Goal: Task Accomplishment & Management: Complete application form

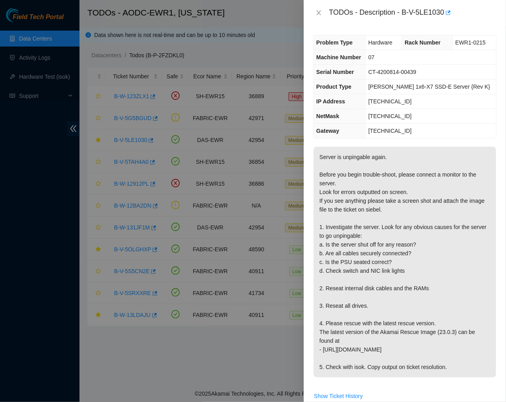
scroll to position [120, 0]
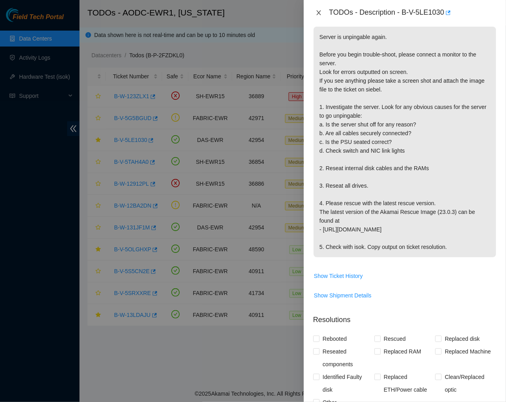
click at [317, 13] on icon "close" at bounding box center [318, 13] width 6 height 6
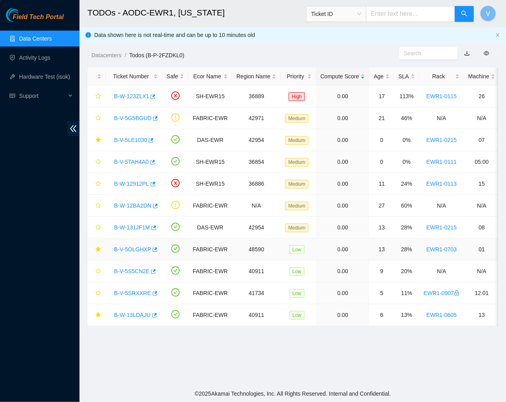
scroll to position [133, 0]
click at [128, 140] on link "B-V-5LE1030" at bounding box center [130, 140] width 33 height 6
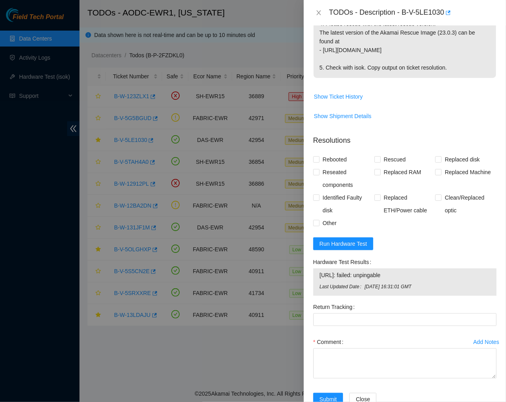
scroll to position [315, 0]
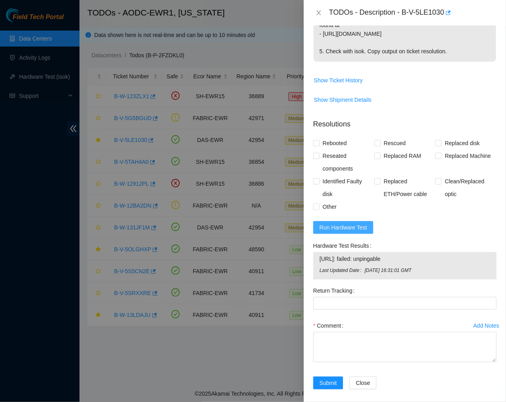
click at [356, 228] on span "Run Hardware Test" at bounding box center [343, 227] width 48 height 9
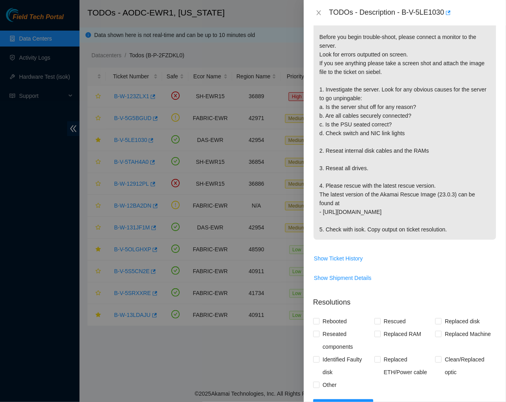
scroll to position [311, 0]
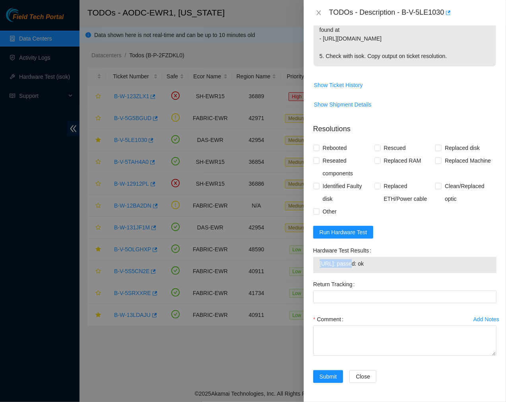
drag, startPoint x: 348, startPoint y: 263, endPoint x: 311, endPoint y: 263, distance: 36.9
click at [311, 263] on div "Hardware Test Results [URL]: passed: ok" at bounding box center [404, 261] width 189 height 34
copy tbody "[TECHNICAL_ID]"
click at [387, 261] on span "[URL]: passed: ok" at bounding box center [404, 263] width 170 height 9
click at [344, 340] on textarea "Comment" at bounding box center [404, 340] width 183 height 30
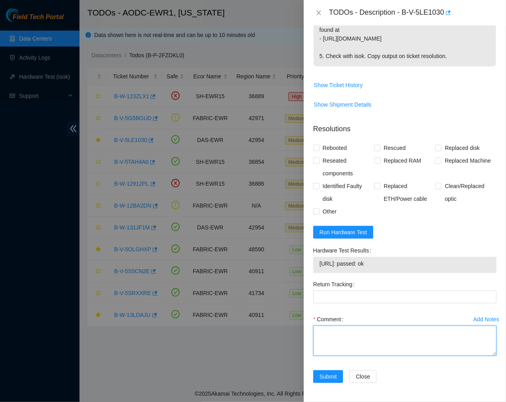
paste textarea "Ticket #: B-V-5LE1030 - Ran hardware: [URL]: failed: unpingable - Safely powere…"
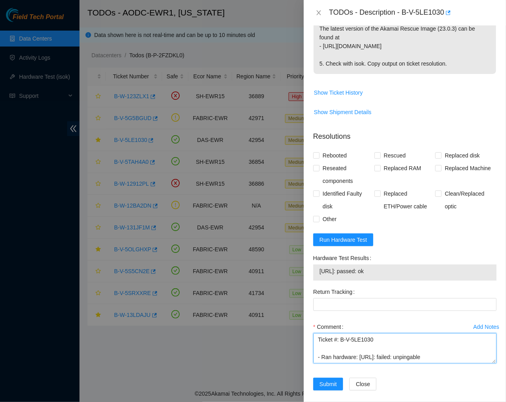
scroll to position [1, 0]
type textarea "Ticket #: B-V-5LE1030 - Ran hardware: [URL]: failed: unpingable - Safely powere…"
click at [375, 157] on input "Rescued" at bounding box center [377, 155] width 6 height 6
checkbox input "true"
click at [312, 157] on div "Problem Type Hardware Rack Number EWR1-0215 Machine Number 07 Serial Number CT-…" at bounding box center [404, 213] width 202 height 376
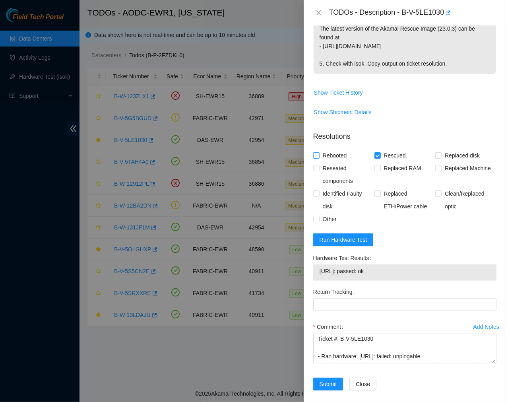
click at [319, 154] on span at bounding box center [316, 155] width 6 height 6
click at [319, 154] on input "Rebooted" at bounding box center [316, 155] width 6 height 6
checkbox input "true"
click at [316, 168] on input "Reseated components" at bounding box center [316, 168] width 6 height 6
checkbox input "true"
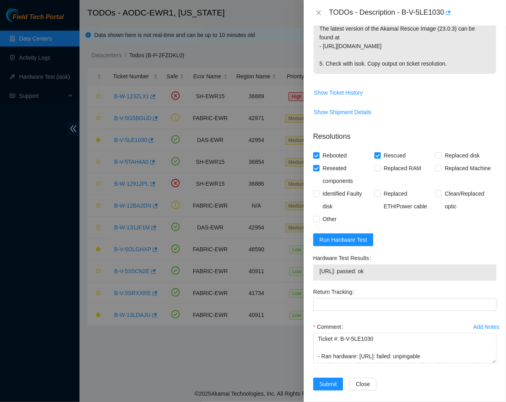
click at [311, 216] on div "Problem Type Hardware Rack Number EWR1-0215 Machine Number 07 Serial Number CT-…" at bounding box center [404, 213] width 202 height 376
click at [314, 220] on input "Other" at bounding box center [316, 219] width 6 height 6
checkbox input "true"
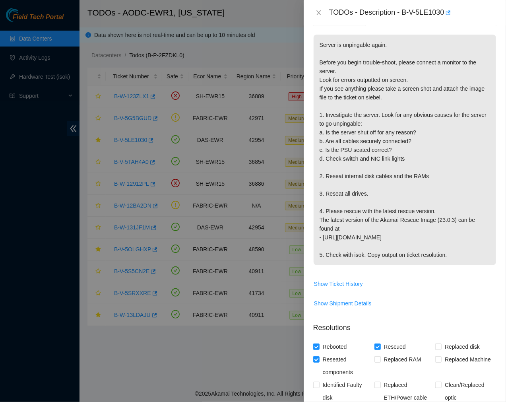
scroll to position [311, 0]
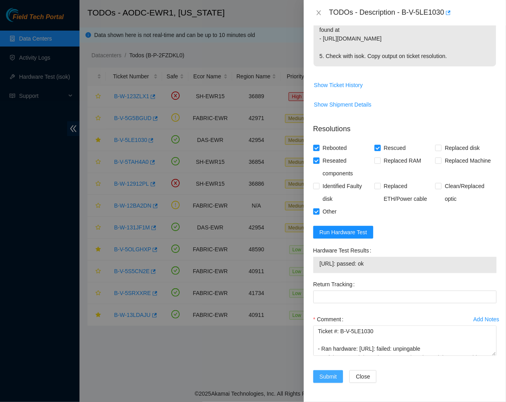
click at [329, 375] on span "Submit" at bounding box center [327, 376] width 17 height 9
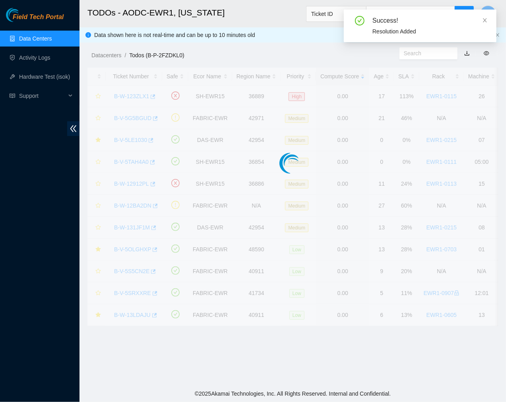
scroll to position [133, 0]
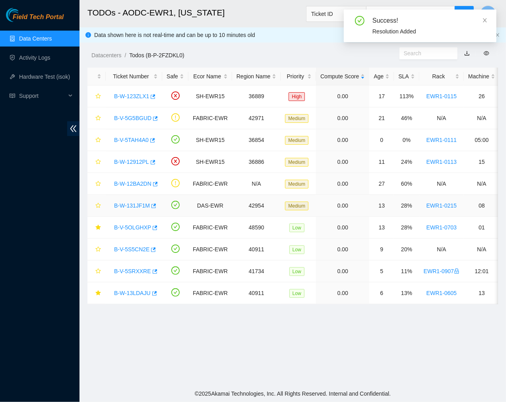
click at [130, 204] on link "B-W-131JF1M" at bounding box center [132, 205] width 36 height 6
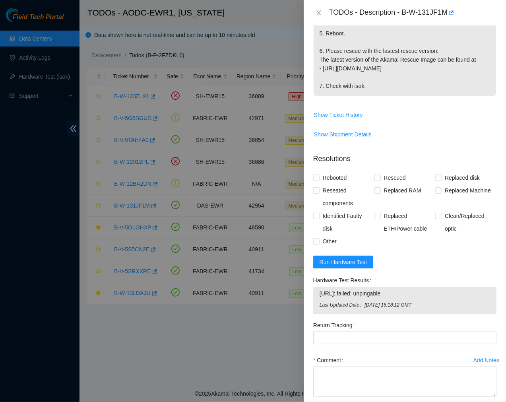
scroll to position [313, 0]
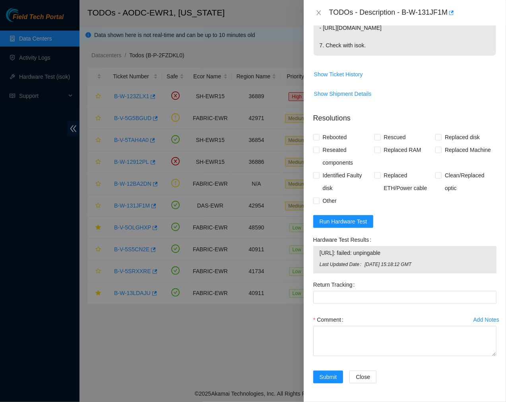
drag, startPoint x: 400, startPoint y: 252, endPoint x: 319, endPoint y: 251, distance: 81.4
click at [319, 251] on td "[URL]: failed: unpingable" at bounding box center [404, 254] width 171 height 12
copy span "[URL]: failed: unpingable"
click at [344, 216] on button "Run Hardware Test" at bounding box center [343, 221] width 60 height 13
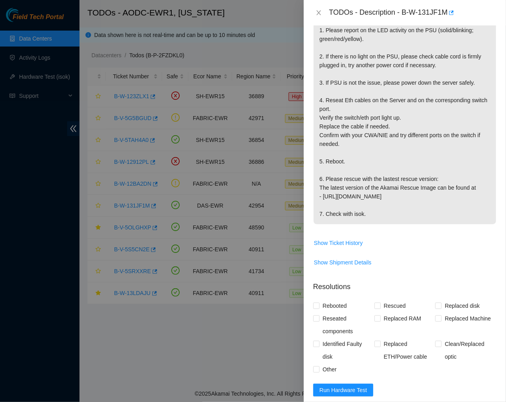
scroll to position [302, 0]
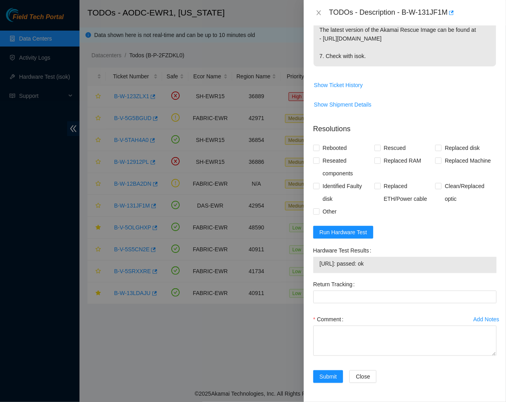
drag, startPoint x: 381, startPoint y: 261, endPoint x: 312, endPoint y: 264, distance: 68.8
click at [312, 264] on div "Hardware Test Results [URL]: passed: ok" at bounding box center [404, 261] width 189 height 34
copy tbody "[URL]: passed: ok"
click at [347, 233] on span "Run Hardware Test" at bounding box center [343, 232] width 48 height 9
click at [356, 234] on span "Run Hardware Test" at bounding box center [343, 232] width 48 height 9
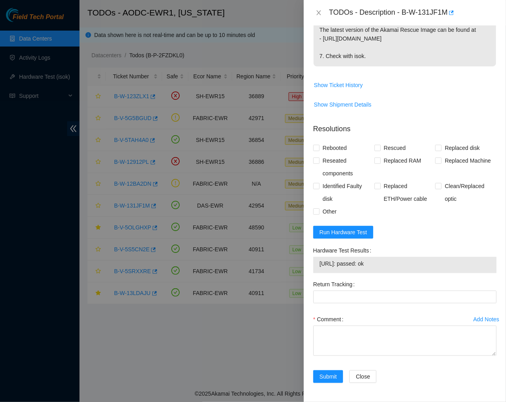
drag, startPoint x: 399, startPoint y: 265, endPoint x: 317, endPoint y: 267, distance: 81.8
click at [317, 267] on div "[URL]: passed: ok" at bounding box center [404, 265] width 183 height 16
copy tbody "[URL]: passed: ok"
drag, startPoint x: 402, startPoint y: 11, endPoint x: 446, endPoint y: 15, distance: 43.4
click at [446, 15] on div "TODOs - Description - B-W-131JF1M" at bounding box center [412, 12] width 167 height 13
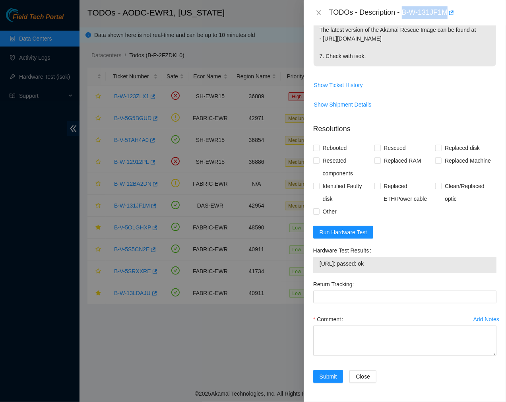
copy div "B-W-131JF1M"
click at [346, 338] on textarea "Comment" at bounding box center [404, 340] width 183 height 30
paste textarea "Ticket #: B-W-131JF1M - Ran hardware test: [URL]: passed: ok - Server appears t…"
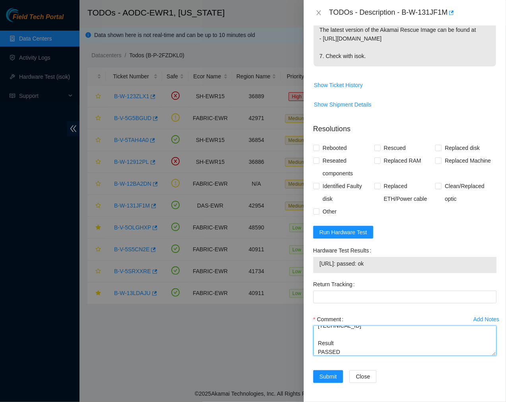
click at [346, 338] on textarea "Ticket #: B-W-131JF1M - Ran hardware test: [URL]: passed: ok - Server appears t…" at bounding box center [404, 340] width 183 height 30
type textarea "Ticket #: B-W-131JF1M - Ran hardware test: [URL]: passed: ok - Server appears t…"
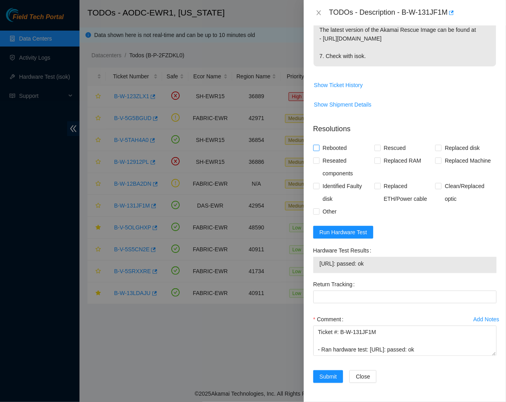
click at [316, 147] on input "Rebooted" at bounding box center [316, 148] width 6 height 6
checkbox input "true"
click at [324, 378] on span "Submit" at bounding box center [327, 376] width 17 height 9
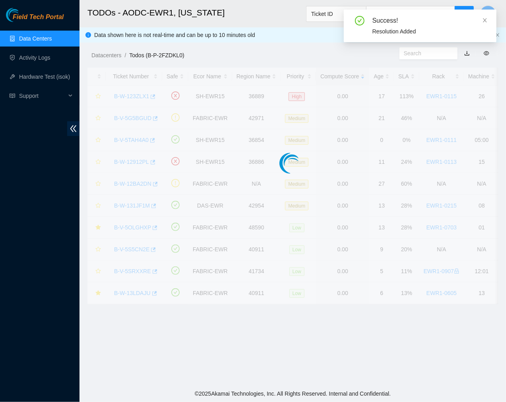
scroll to position [133, 0]
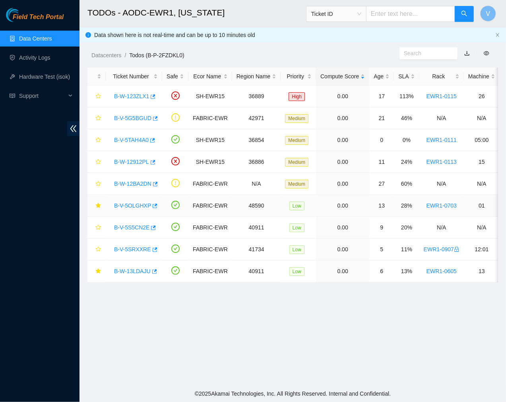
click at [130, 207] on link "B-V-5OLGHXP" at bounding box center [132, 205] width 37 height 6
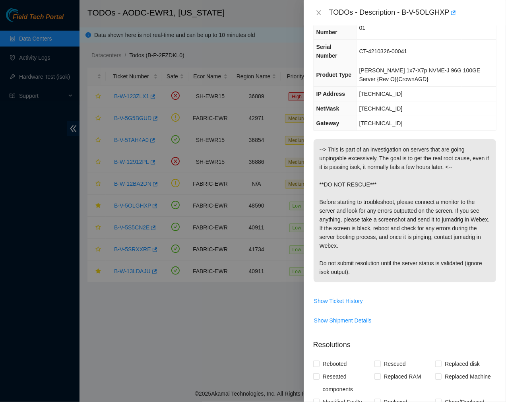
scroll to position [49, 0]
click at [319, 13] on icon "close" at bounding box center [318, 13] width 6 height 6
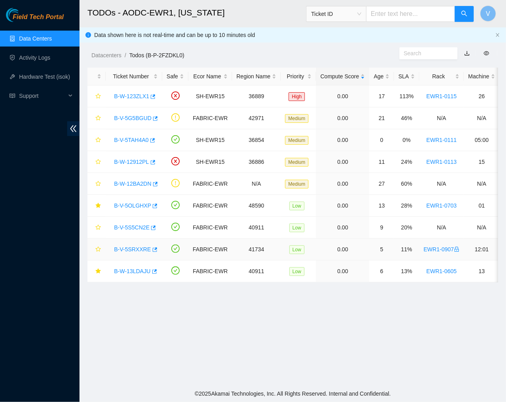
scroll to position [66, 0]
click at [131, 251] on link "B-V-5SRXXRE" at bounding box center [132, 249] width 37 height 6
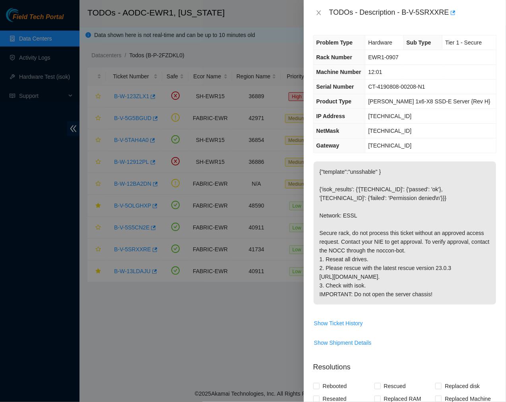
scroll to position [222, 0]
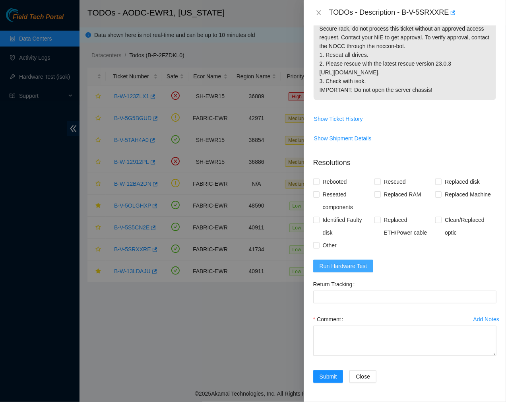
click at [354, 264] on span "Run Hardware Test" at bounding box center [343, 265] width 48 height 9
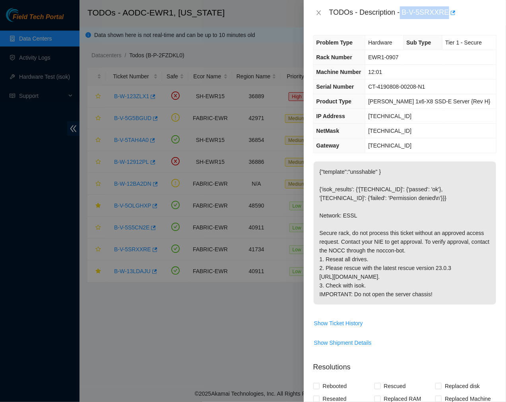
drag, startPoint x: 400, startPoint y: 12, endPoint x: 444, endPoint y: 9, distance: 43.8
click at [444, 9] on div "TODOs - Description - B-V-5SRXXRE" at bounding box center [412, 12] width 167 height 13
copy div "B-V-5SRXXRE"
click at [430, 266] on p "{"template":"unsshable" } {'isok_results': {'[TECHNICAL_ID]': {'passed': 'ok'},…" at bounding box center [404, 232] width 182 height 143
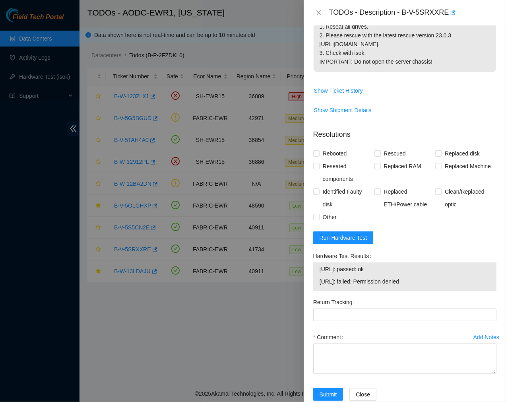
scroll to position [239, 0]
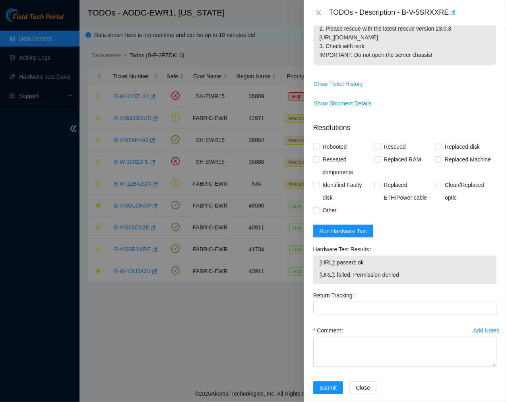
drag, startPoint x: 416, startPoint y: 292, endPoint x: 316, endPoint y: 280, distance: 100.9
click at [316, 280] on div "[URL]: passed: ok [URL]: failed: Permission denied" at bounding box center [404, 269] width 183 height 29
copy tbody "[URL]: passed: ok [URL]: failed: Permission denied"
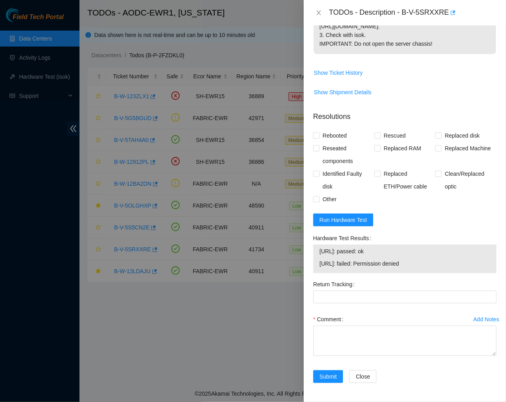
scroll to position [0, 0]
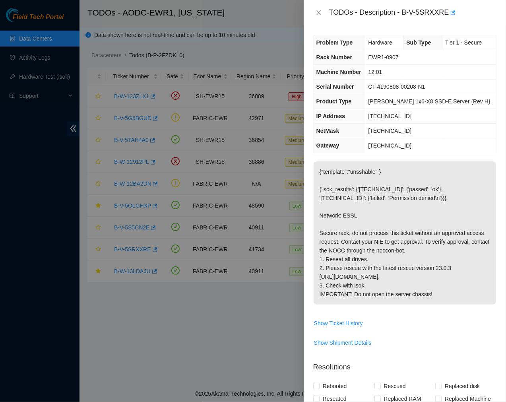
click at [342, 38] on th "Problem Type" at bounding box center [339, 42] width 52 height 15
click at [422, 167] on p "{"template":"unsshable" } {'isok_results': {'[TECHNICAL_ID]': {'passed': 'ok'},…" at bounding box center [404, 232] width 182 height 143
click at [380, 241] on p "{"template":"unsshable" } {'isok_results': {'[TECHNICAL_ID]': {'passed': 'ok'},…" at bounding box center [404, 232] width 182 height 143
click at [435, 132] on td "[TECHNICAL_ID]" at bounding box center [430, 131] width 131 height 15
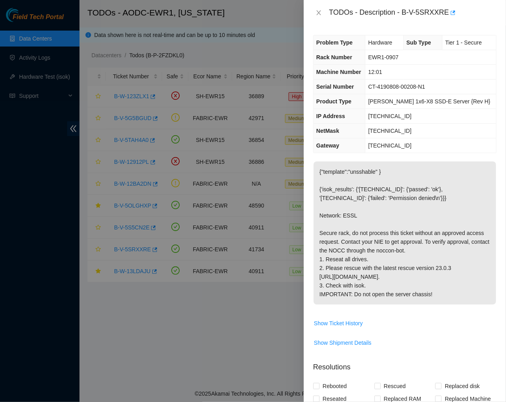
click at [434, 60] on td "EWR1-0907" at bounding box center [430, 57] width 131 height 15
click at [426, 50] on td "EWR1-0907" at bounding box center [430, 57] width 131 height 15
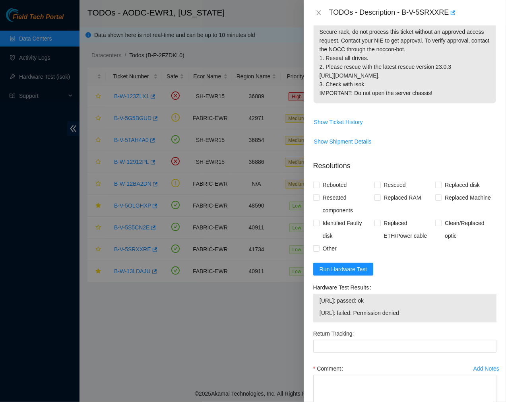
scroll to position [201, 0]
click at [389, 69] on p "{"template":"unsshable" } {'isok_results': {'[TECHNICAL_ID]': {'passed': 'ok'},…" at bounding box center [404, 31] width 182 height 143
drag, startPoint x: 347, startPoint y: 329, endPoint x: 310, endPoint y: 332, distance: 36.7
click at [310, 327] on div "Hardware Test Results [URL]: passed: ok [URL]: failed: Permission denied" at bounding box center [404, 303] width 189 height 46
click at [320, 317] on span "[URL]: failed: Permission denied" at bounding box center [404, 312] width 170 height 9
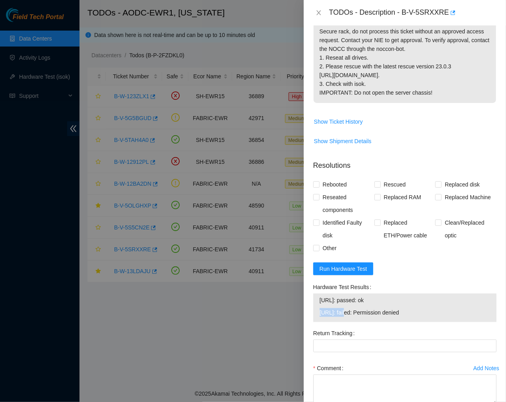
drag, startPoint x: 320, startPoint y: 328, endPoint x: 344, endPoint y: 331, distance: 24.7
click at [344, 317] on span "[URL]: failed: Permission denied" at bounding box center [404, 312] width 170 height 9
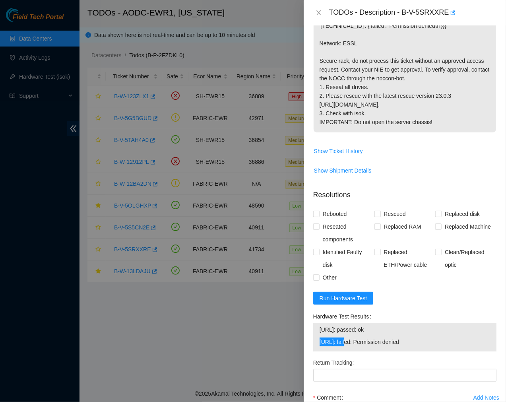
scroll to position [268, 0]
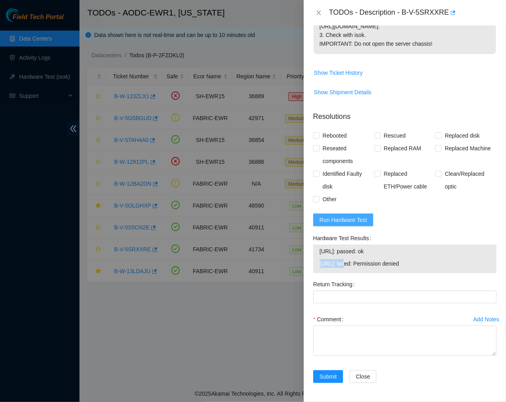
click at [356, 224] on button "Run Hardware Test" at bounding box center [343, 219] width 60 height 13
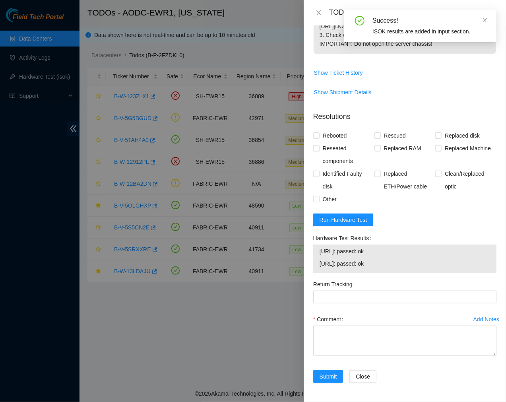
drag, startPoint x: 379, startPoint y: 265, endPoint x: 318, endPoint y: 251, distance: 62.3
click at [318, 251] on div "[URL]: passed: ok [URL]: passed: ok" at bounding box center [404, 258] width 183 height 29
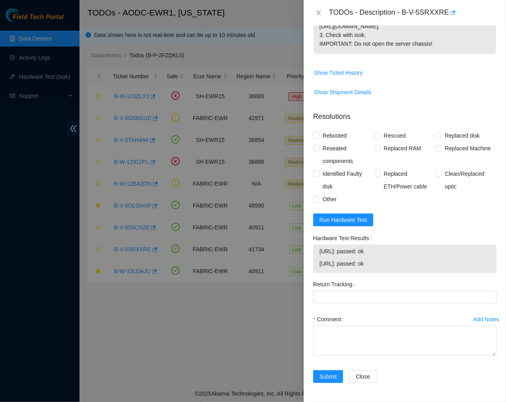
copy tbody "[URL]: passed: ok [URL]: passed: ok"
click at [357, 335] on textarea "Comment" at bounding box center [404, 340] width 183 height 30
paste textarea "Ticket #: B-V-5SRXXRE - ESSL - Ran hardware test: [URL]: passed: ok [URL]: fail…"
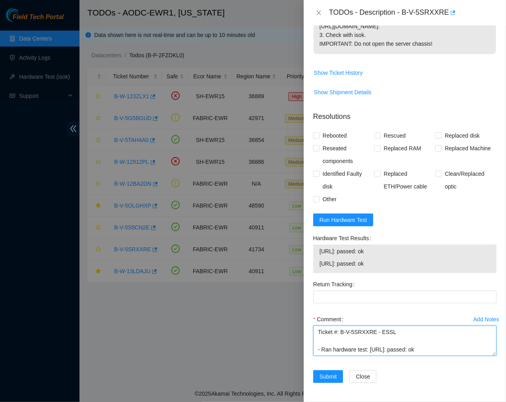
scroll to position [146, 0]
click at [360, 352] on textarea "Ticket #: B-V-5SRXXRE - ESSL - Ran hardware test: [URL]: passed: ok [URL]: fail…" at bounding box center [404, 340] width 183 height 30
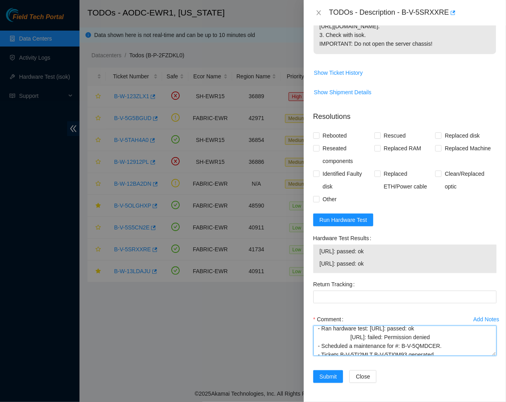
scroll to position [21, 0]
click at [349, 339] on textarea "Ticket #: B-V-5SRXXRE - ESSL - Ran hardware test: [URL]: passed: ok [URL]: fail…" at bounding box center [404, 340] width 183 height 30
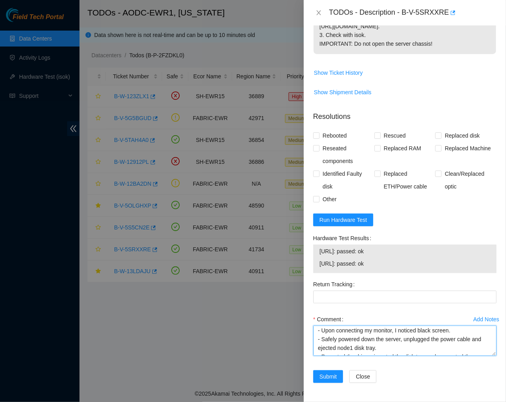
scroll to position [148, 0]
type textarea "Ticket #: B-V-5SRXXRE - ESSL - Ran hardware test: [URL]: passed: ok [URL]: fail…"
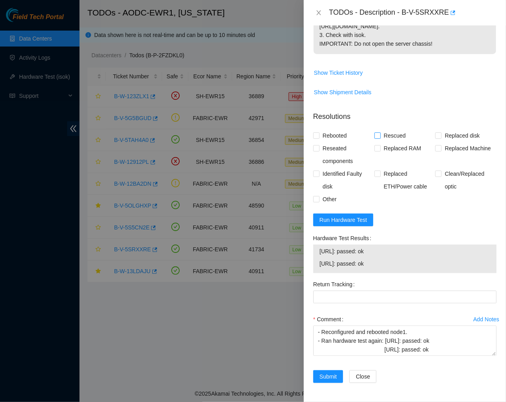
click at [377, 134] on input "Rescued" at bounding box center [377, 135] width 6 height 6
checkbox input "true"
click at [314, 135] on input "Rebooted" at bounding box center [316, 135] width 6 height 6
checkbox input "true"
click at [314, 145] on input "Reseated components" at bounding box center [316, 148] width 6 height 6
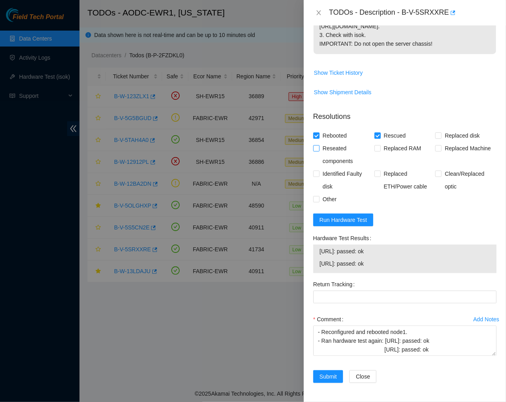
checkbox input "true"
click at [315, 203] on label "Other" at bounding box center [326, 199] width 27 height 13
click at [315, 201] on input "Other" at bounding box center [316, 199] width 6 height 6
checkbox input "true"
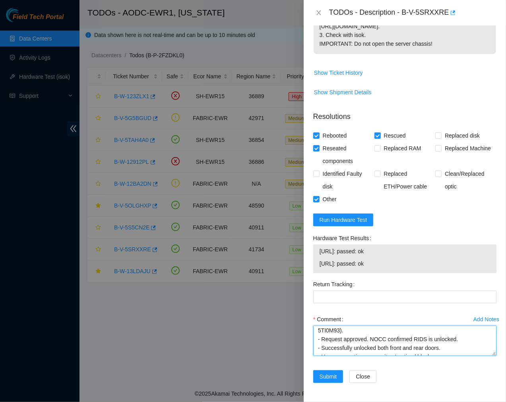
scroll to position [0, 0]
drag, startPoint x: 451, startPoint y: 346, endPoint x: 280, endPoint y: 304, distance: 176.2
click at [280, 304] on div "TODOs - Description - B-V-5SRXXRE Problem Type Hardware Sub Type Tier 1 - Secur…" at bounding box center [253, 201] width 506 height 402
paste textarea "[URL]: failed: Permission denied - Scheduled a maintenance for #: B-V-5QMDCER. …"
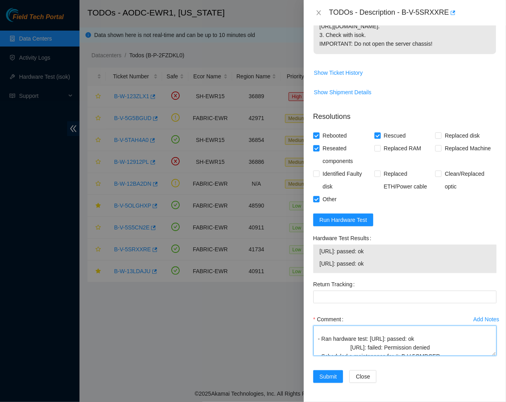
click at [348, 348] on textarea "Ticket #: B-V-5SRXXRE - ESSL - Ran hardware test: [URL]: passed: ok [URL]: fail…" at bounding box center [404, 340] width 183 height 30
click at [350, 347] on textarea "Ticket #: B-V-5SRXXRE - ESSL - Ran hardware test: [URL]: passed: ok [URL]: fail…" at bounding box center [404, 340] width 183 height 30
click at [360, 338] on textarea "Ticket #: B-V-5SRXXRE - ESSL - Ran hardware test: [URL]: passed: ok [URL]: fail…" at bounding box center [404, 340] width 183 height 30
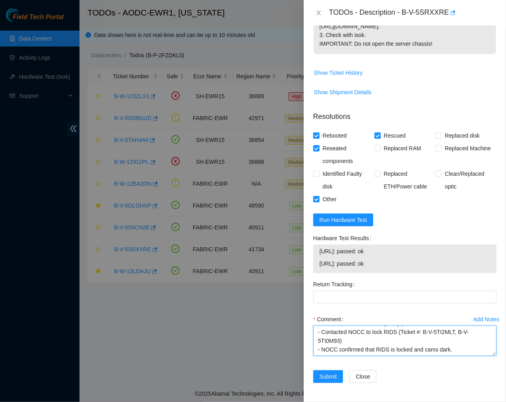
type textarea "Ticket #: B-V-5SRXXRE - ESSL - Ran hardware test: [URL]: passed: ok [URL]: fail…"
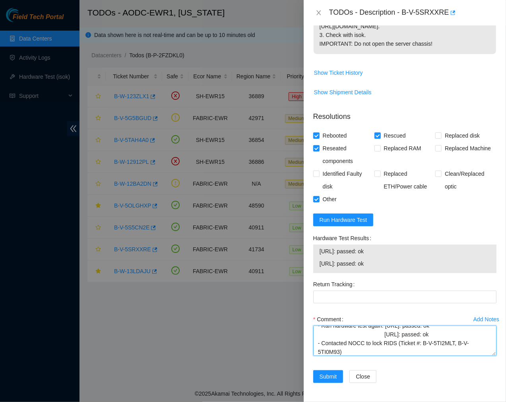
scroll to position [154, 0]
click at [329, 376] on span "Submit" at bounding box center [327, 376] width 17 height 9
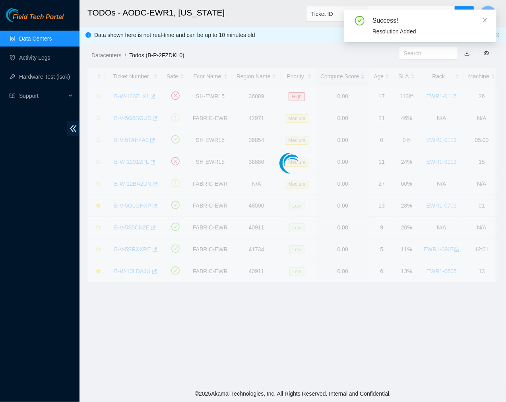
scroll to position [133, 0]
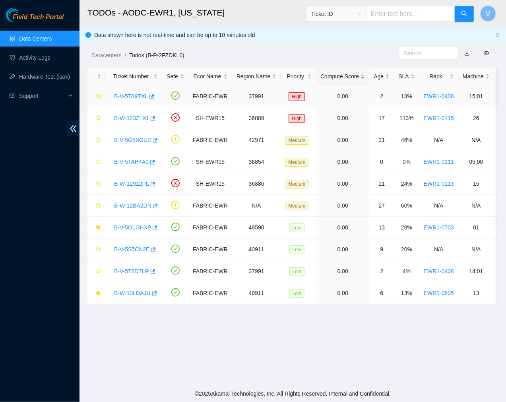
click at [122, 98] on link "B-V-5TA9TXL" at bounding box center [131, 96] width 34 height 6
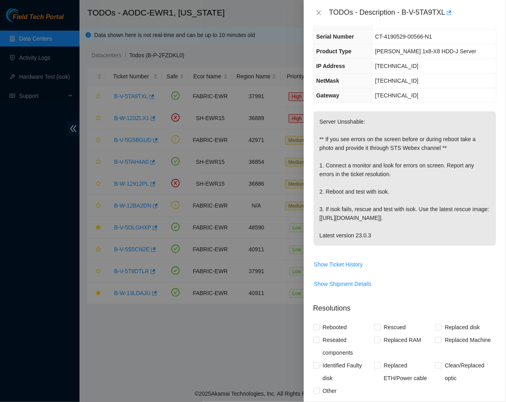
scroll to position [0, 0]
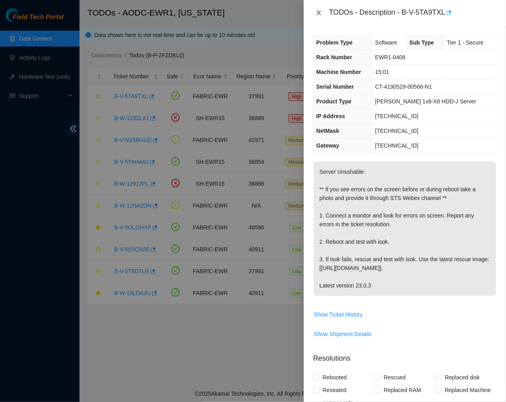
click at [317, 10] on icon "close" at bounding box center [318, 13] width 6 height 6
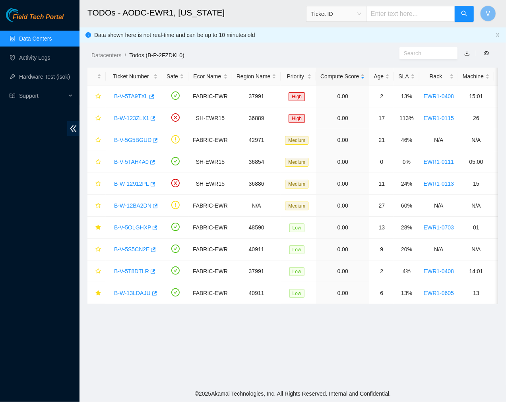
click at [40, 40] on link "Data Centers" at bounding box center [35, 38] width 33 height 6
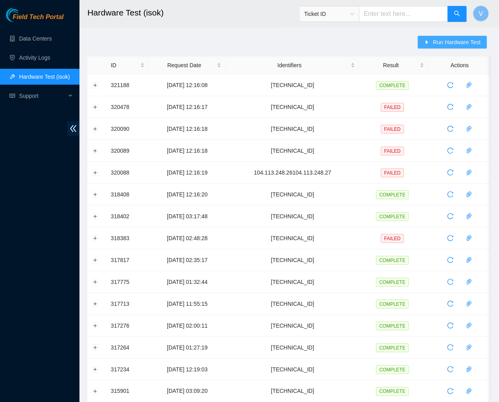
click at [435, 43] on span "Run Hardware Test" at bounding box center [457, 42] width 48 height 9
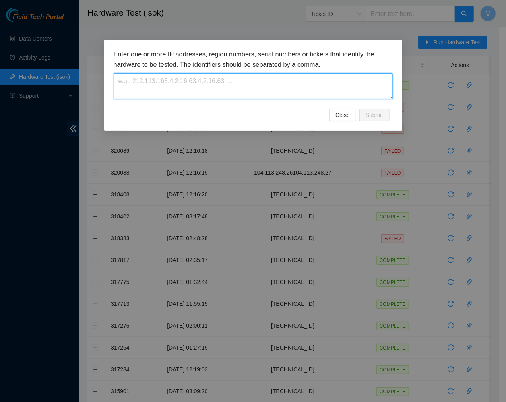
click at [190, 89] on textarea at bounding box center [253, 86] width 279 height 26
paste textarea "[TECHNICAL_ID]"
type textarea "[TECHNICAL_ID]"
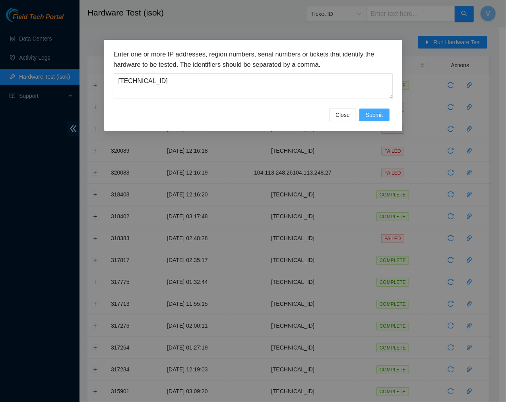
click at [371, 116] on span "Submit" at bounding box center [373, 114] width 17 height 9
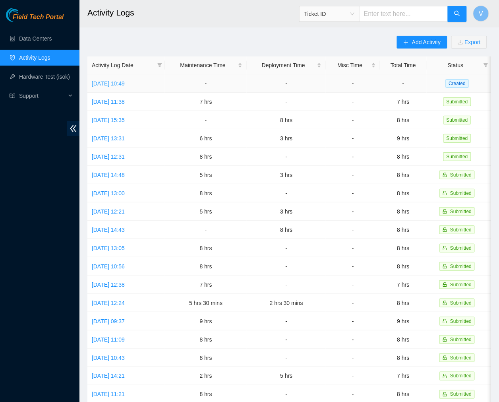
click at [125, 81] on link "Mon, 11 Aug 2025 10:49" at bounding box center [108, 83] width 33 height 6
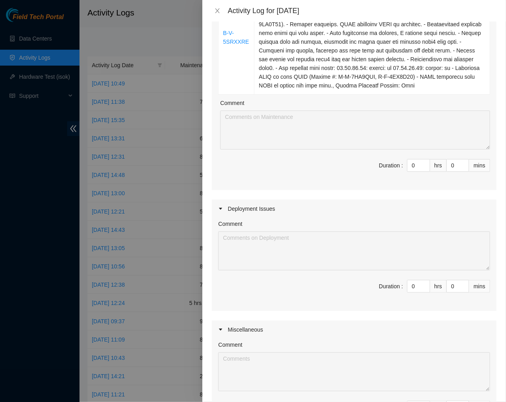
scroll to position [593, 0]
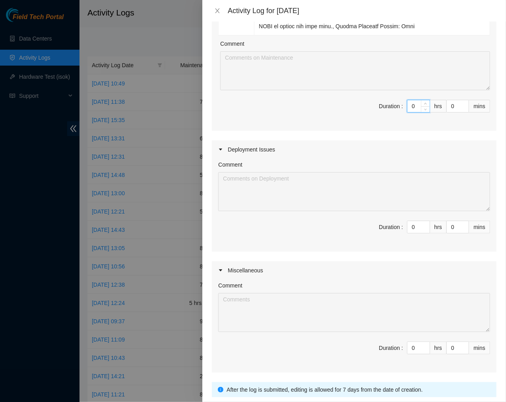
drag, startPoint x: 411, startPoint y: 105, endPoint x: 348, endPoint y: 103, distance: 62.4
click at [348, 103] on span "Duration : 0 hrs 0 mins" at bounding box center [354, 111] width 272 height 22
type input "8"
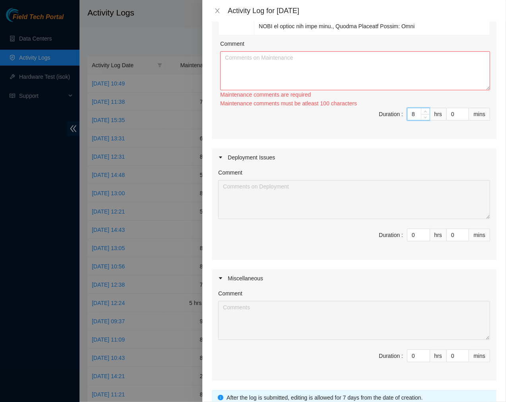
type input "8"
click at [307, 60] on textarea "Comment" at bounding box center [355, 70] width 270 height 39
paste textarea "Ticket #: B-V-5SSV2QE - Ran hardware test: 23.212.188.26: failed: backend: null…"
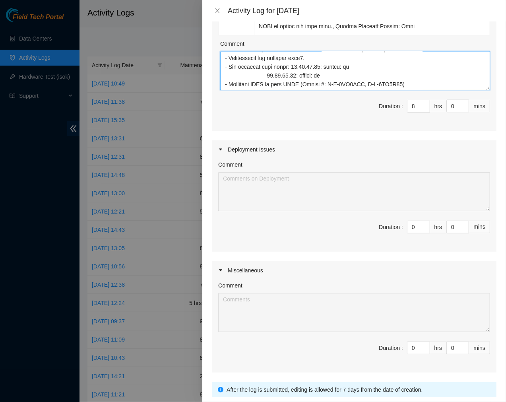
scroll to position [847, 0]
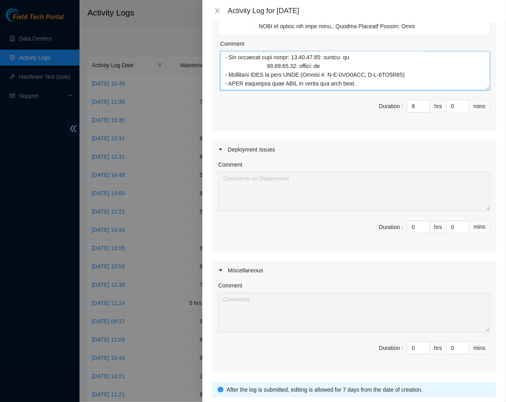
click at [265, 72] on textarea "Comment" at bounding box center [355, 70] width 270 height 39
click at [265, 65] on textarea "Comment" at bounding box center [355, 70] width 270 height 39
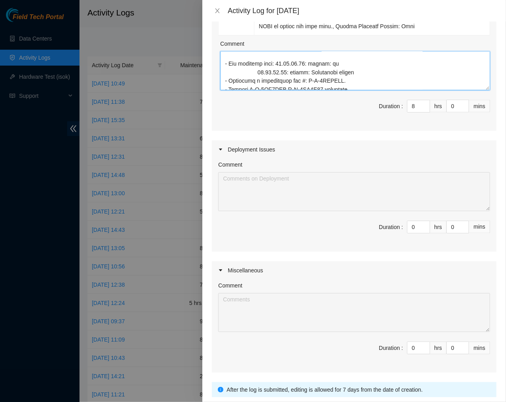
scroll to position [728, 0]
click at [257, 81] on textarea "Comment" at bounding box center [355, 70] width 270 height 39
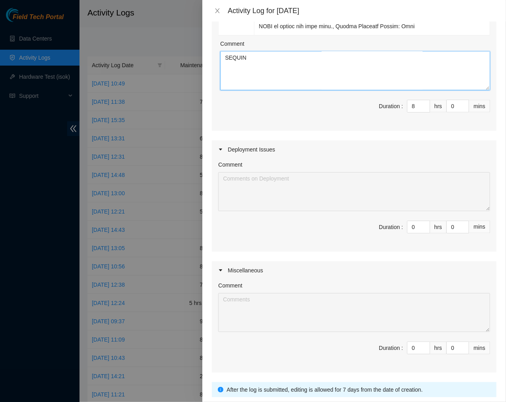
scroll to position [681, 0]
click at [237, 83] on textarea "Comment" at bounding box center [355, 70] width 270 height 39
click at [231, 78] on textarea "Comment" at bounding box center [355, 70] width 270 height 39
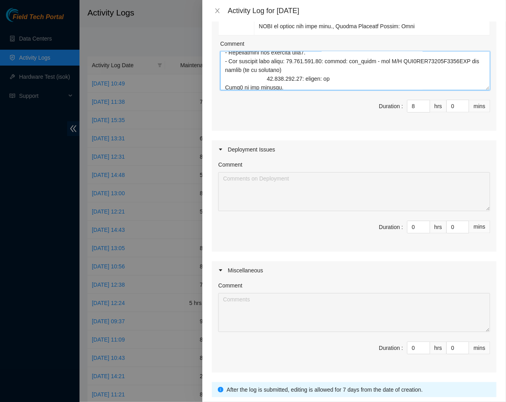
scroll to position [188, 0]
click at [266, 80] on textarea "Comment" at bounding box center [355, 70] width 270 height 39
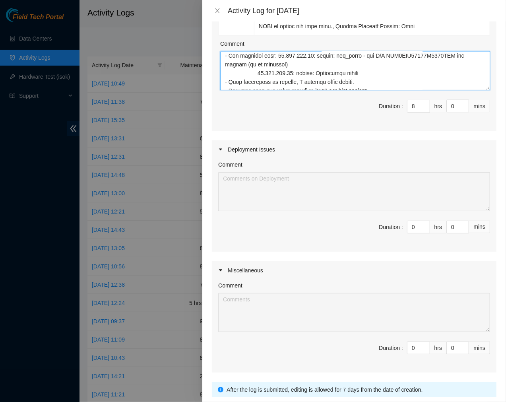
scroll to position [123, 0]
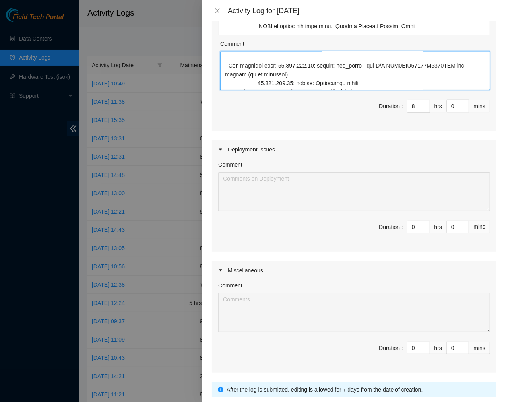
click at [255, 84] on textarea "Comment" at bounding box center [355, 70] width 270 height 39
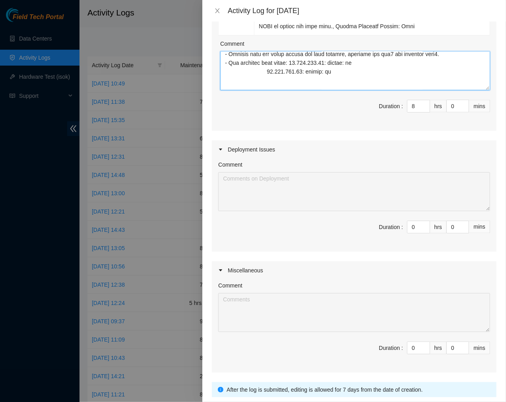
scroll to position [83, 0]
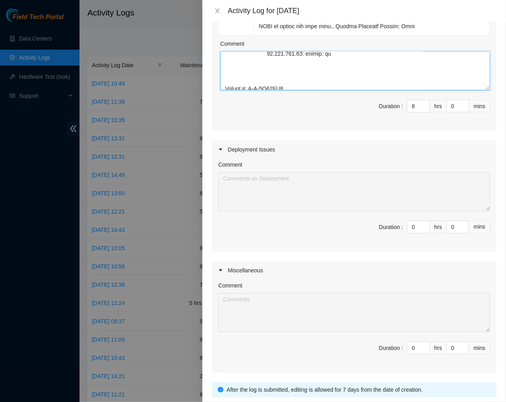
click at [227, 71] on textarea "Comment" at bounding box center [355, 70] width 270 height 39
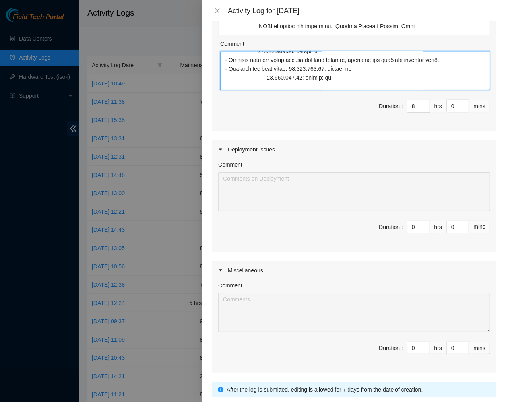
scroll to position [58, 0]
click at [265, 77] on textarea "Comment" at bounding box center [355, 70] width 270 height 39
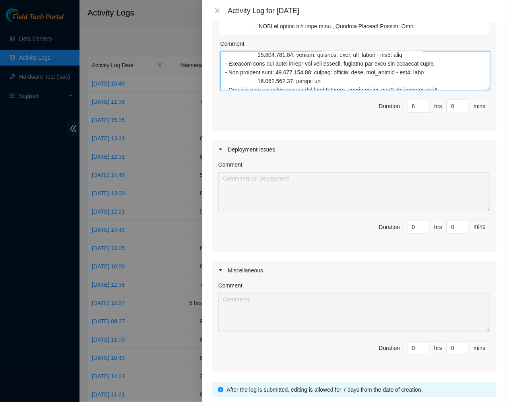
scroll to position [29, 0]
click at [255, 83] on textarea "Comment" at bounding box center [355, 70] width 270 height 39
click at [257, 54] on textarea "Comment" at bounding box center [355, 70] width 270 height 39
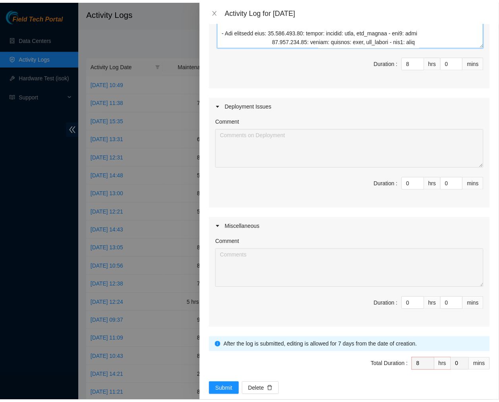
scroll to position [649, 0]
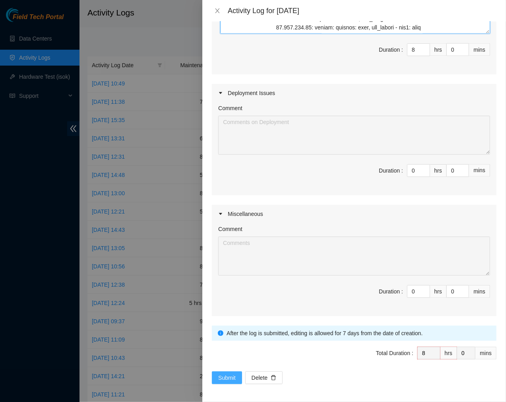
type textarea "Ticket #: B-V-5SSV2QE - Ran hardware test: 23.212.188.26: failed: backend: null…"
click at [221, 379] on span "Submit" at bounding box center [226, 377] width 17 height 9
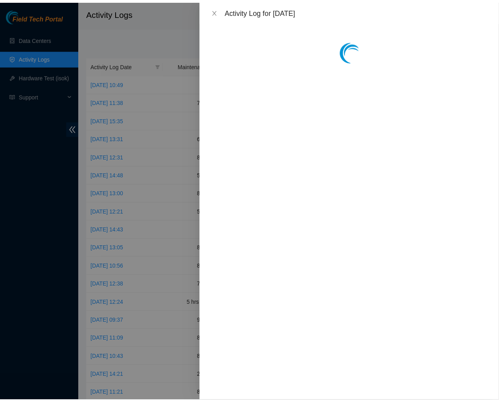
scroll to position [0, 0]
